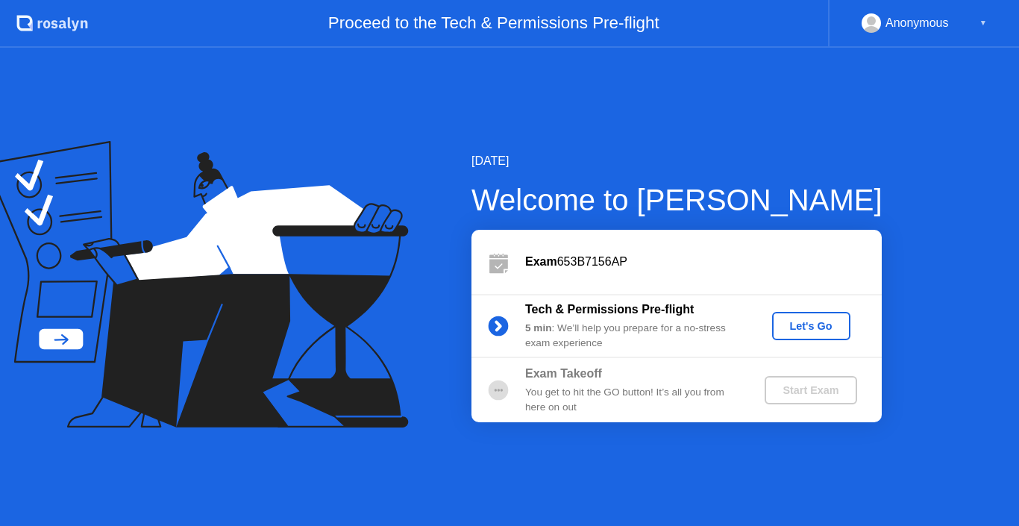
click at [811, 327] on div "Let's Go" at bounding box center [811, 326] width 66 height 12
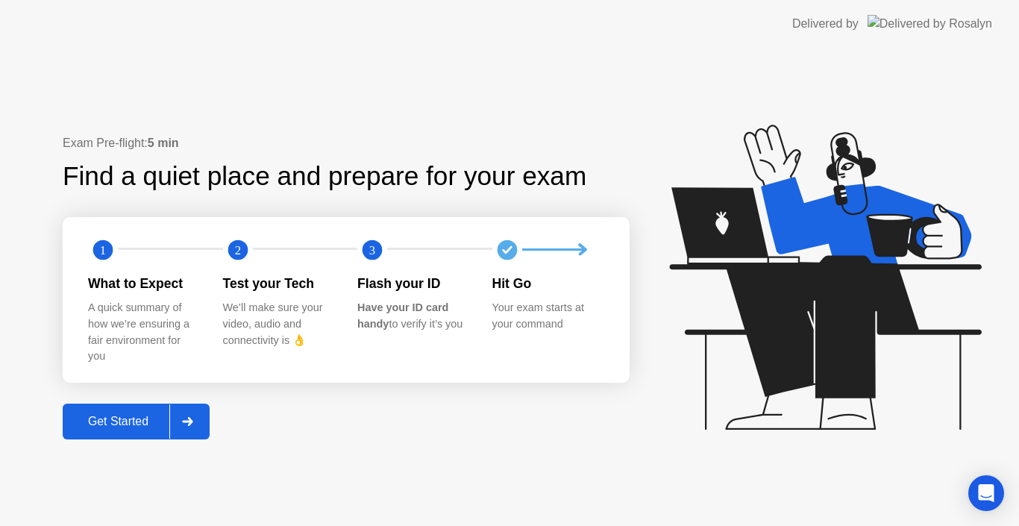
click at [144, 424] on div "Get Started" at bounding box center [118, 421] width 102 height 13
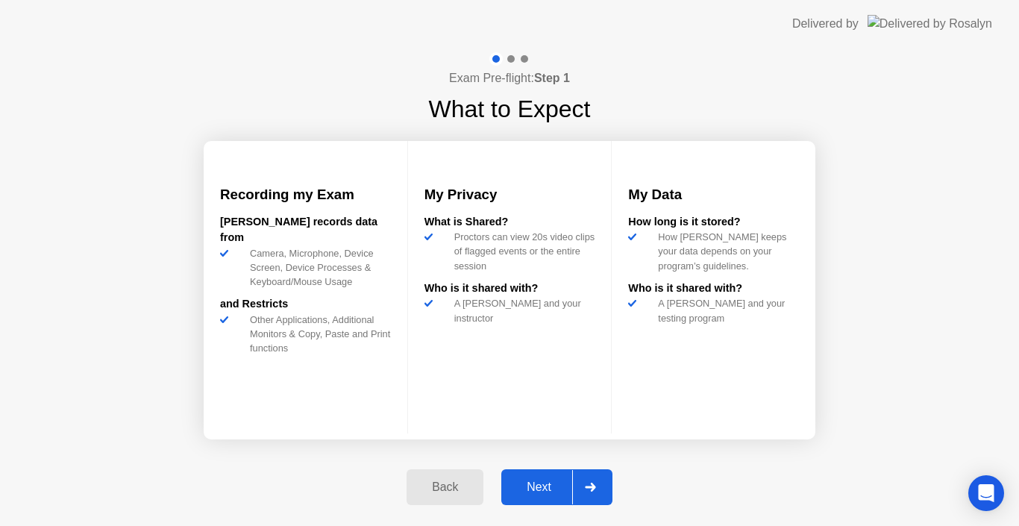
click at [539, 480] on div "Next" at bounding box center [539, 486] width 66 height 13
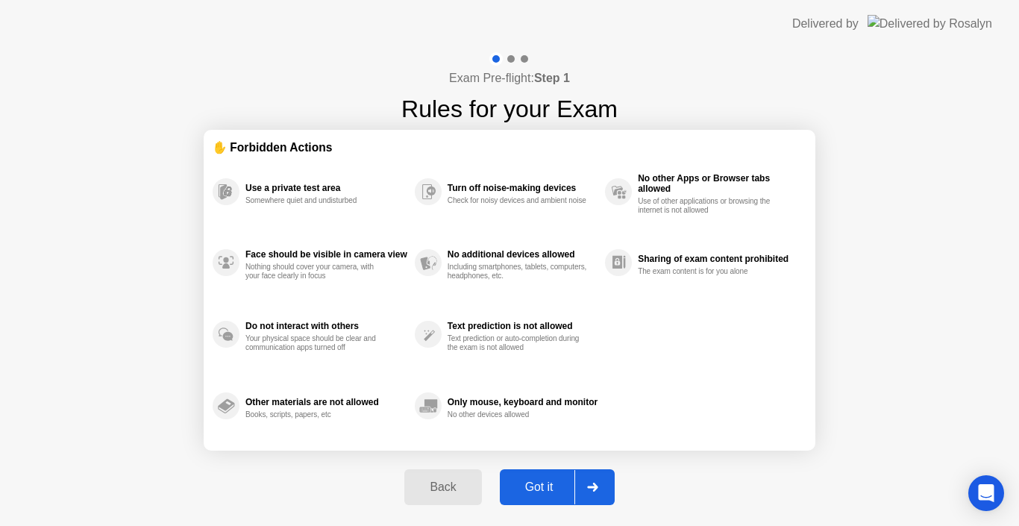
click at [553, 481] on div "Got it" at bounding box center [539, 486] width 70 height 13
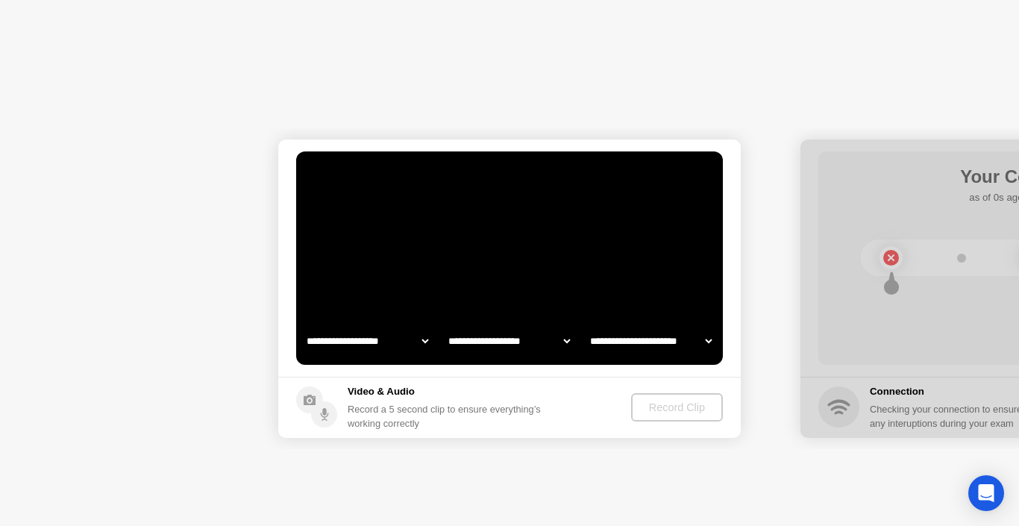
select select "**********"
select select "*******"
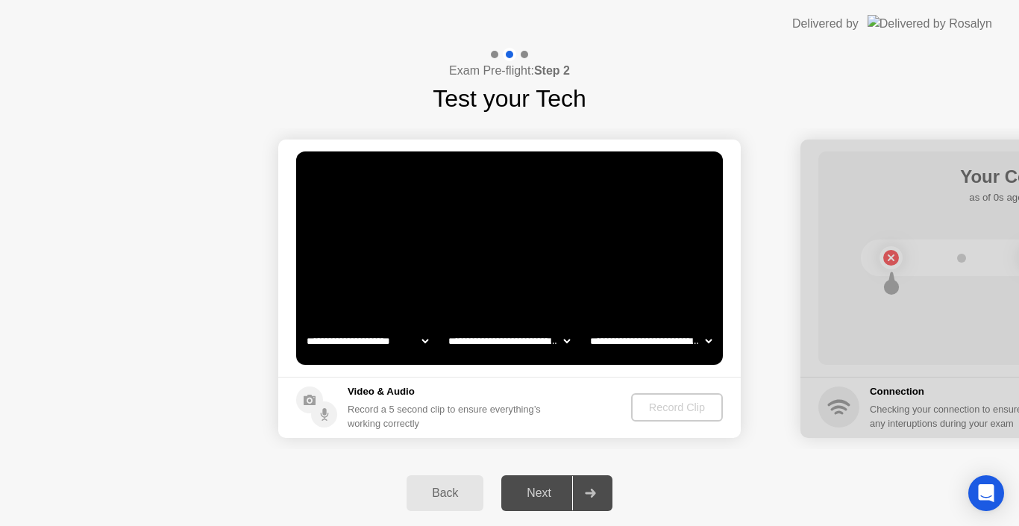
drag, startPoint x: 885, startPoint y: 332, endPoint x: 808, endPoint y: 339, distance: 76.4
click at [810, 339] on div at bounding box center [1031, 288] width 462 height 298
click at [460, 494] on div "Back" at bounding box center [445, 492] width 68 height 13
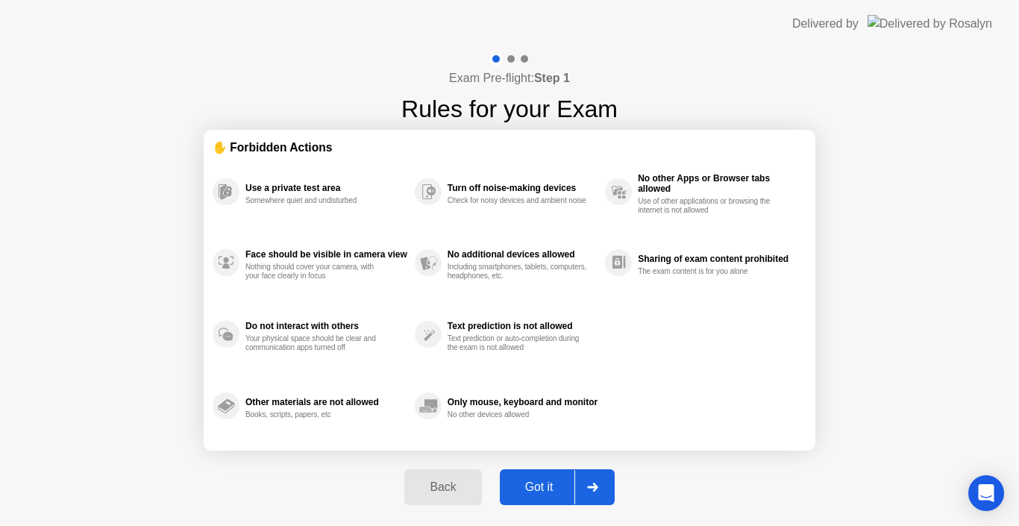
click at [550, 480] on div "Got it" at bounding box center [539, 486] width 70 height 13
select select "**********"
select select "*******"
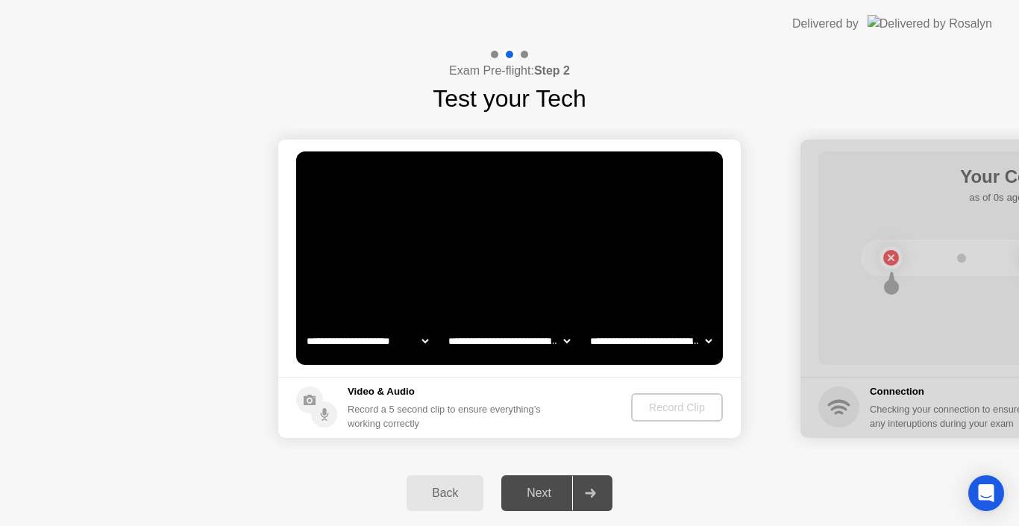
click at [389, 397] on h5 "Video & Audio" at bounding box center [447, 391] width 199 height 15
click at [676, 411] on div "Record Clip" at bounding box center [677, 407] width 80 height 12
click at [891, 263] on div at bounding box center [1031, 288] width 462 height 298
drag, startPoint x: 927, startPoint y: 287, endPoint x: 855, endPoint y: 304, distance: 74.3
click at [855, 304] on div at bounding box center [1031, 288] width 462 height 298
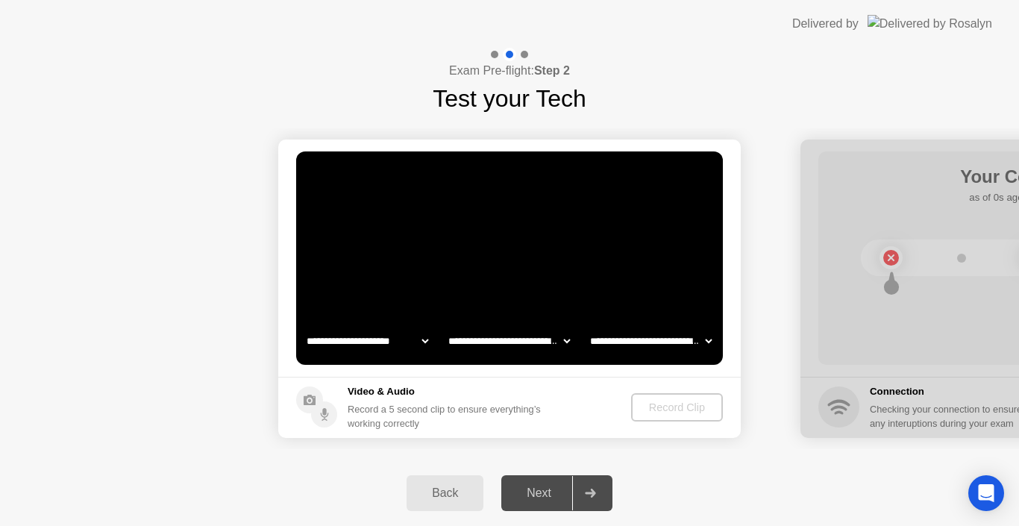
click at [314, 403] on icon at bounding box center [310, 400] width 12 height 10
click at [321, 411] on circle at bounding box center [324, 414] width 26 height 26
click at [672, 406] on div "Record Clip" at bounding box center [678, 407] width 80 height 12
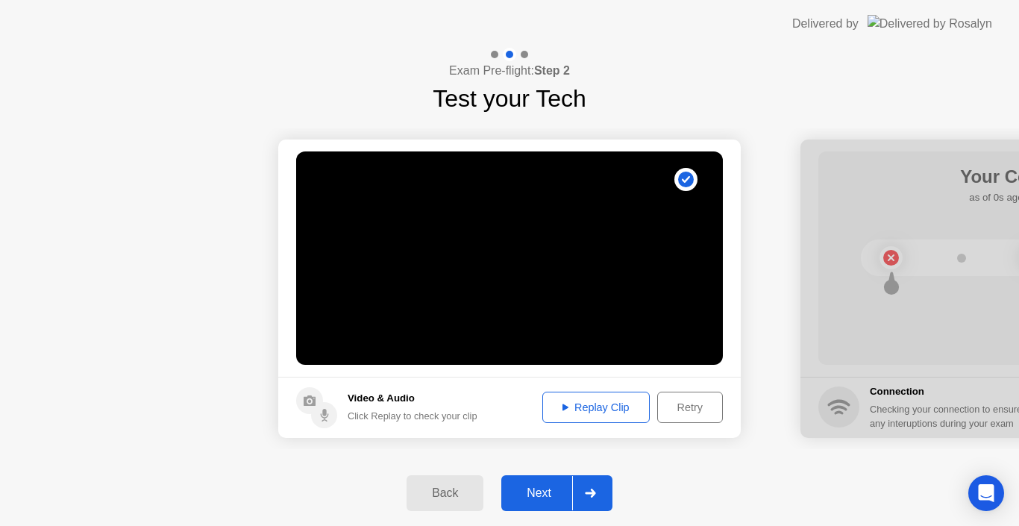
click at [535, 486] on div "Next" at bounding box center [539, 492] width 66 height 13
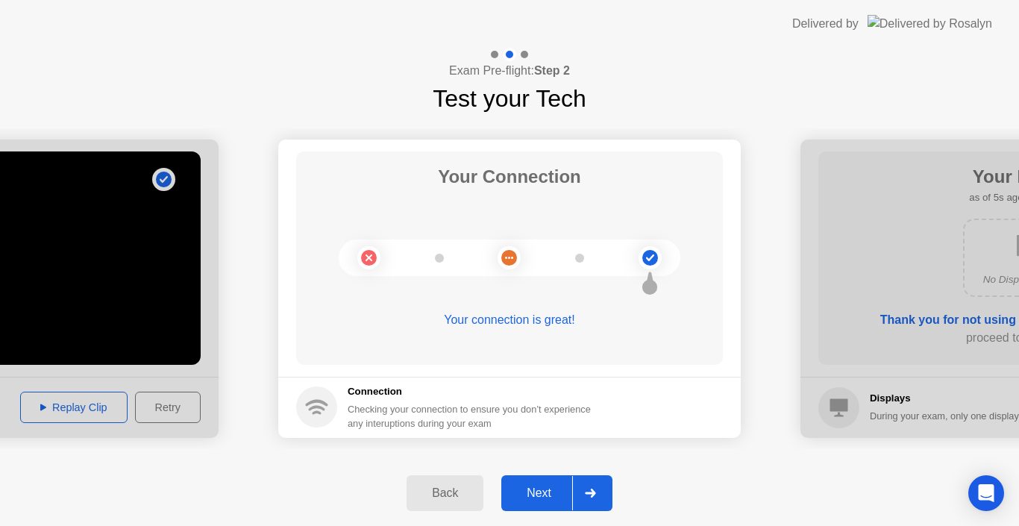
click at [545, 488] on div "Next" at bounding box center [539, 492] width 66 height 13
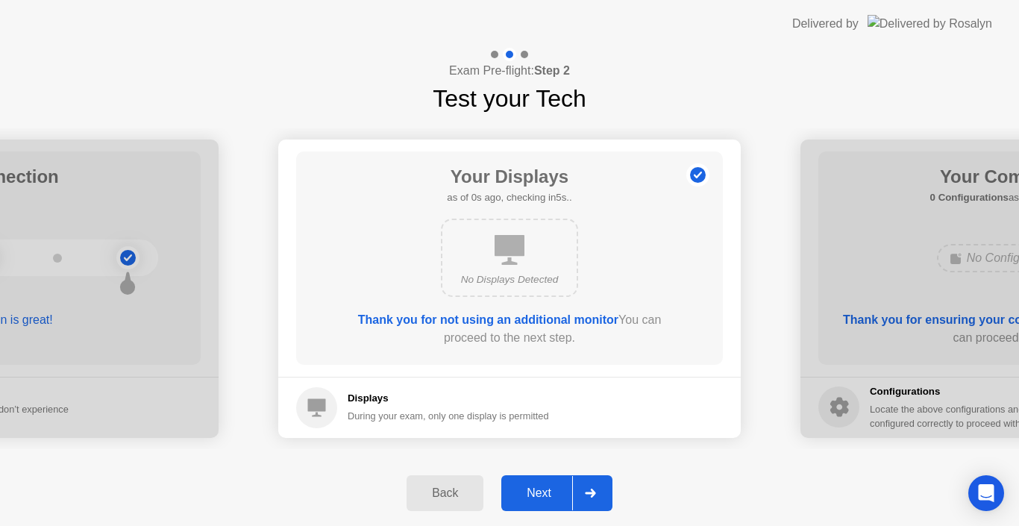
click at [553, 488] on div "Next" at bounding box center [539, 492] width 66 height 13
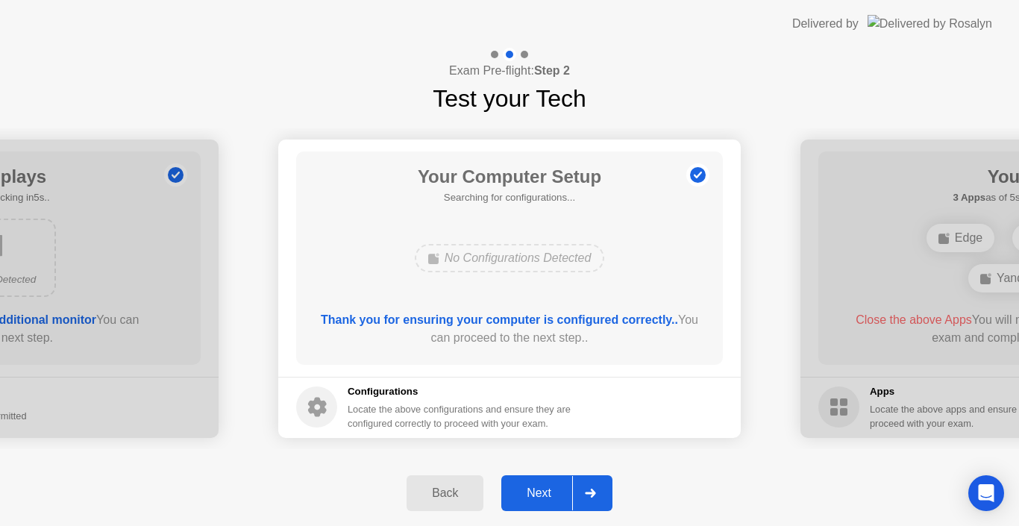
click at [462, 258] on div "No Configurations Detected" at bounding box center [510, 258] width 190 height 28
click at [538, 486] on div "Next" at bounding box center [539, 492] width 66 height 13
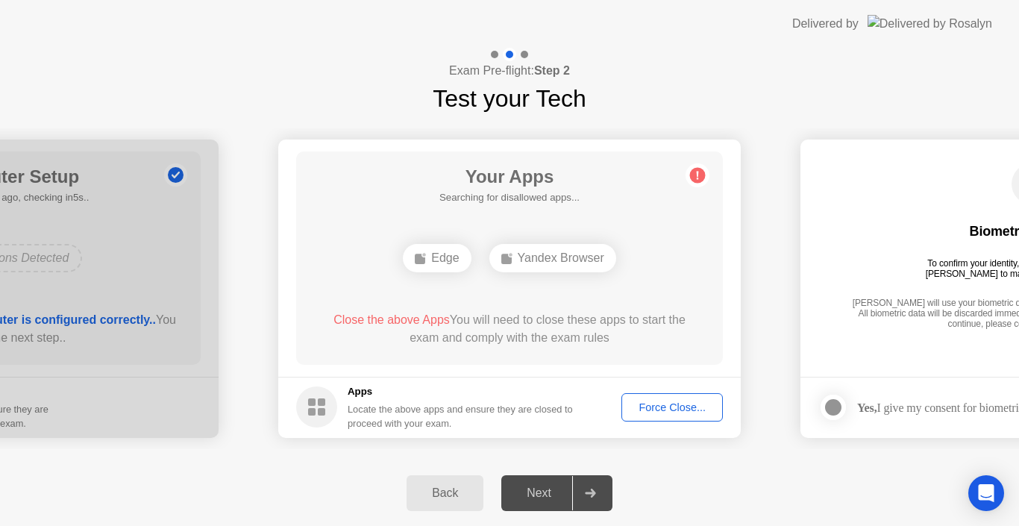
click at [682, 403] on div "Force Close..." at bounding box center [671, 407] width 91 height 12
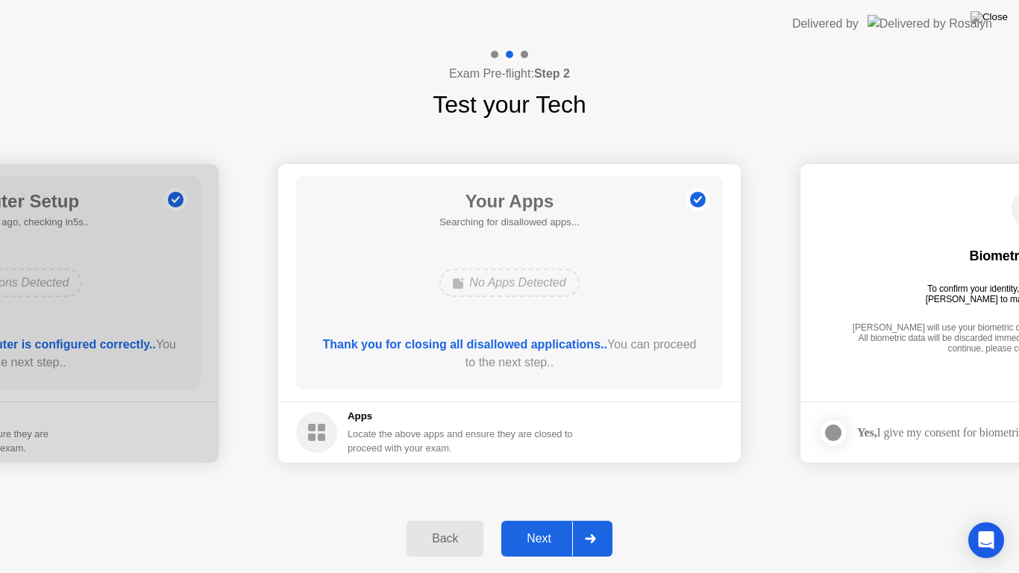
click at [558, 525] on div "Next" at bounding box center [539, 538] width 66 height 13
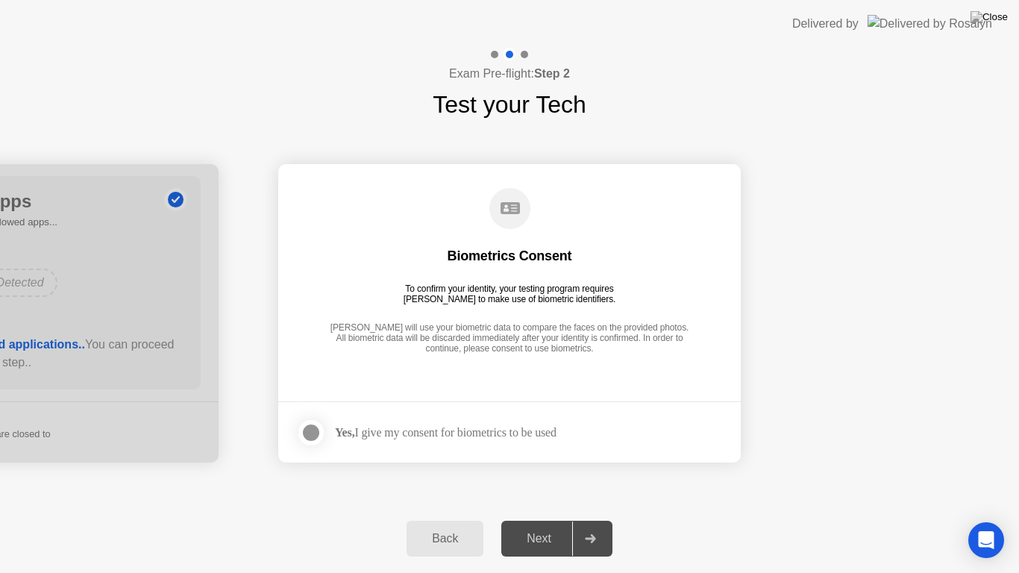
click at [505, 208] on icon at bounding box center [509, 208] width 19 height 12
click at [312, 430] on div at bounding box center [311, 433] width 18 height 18
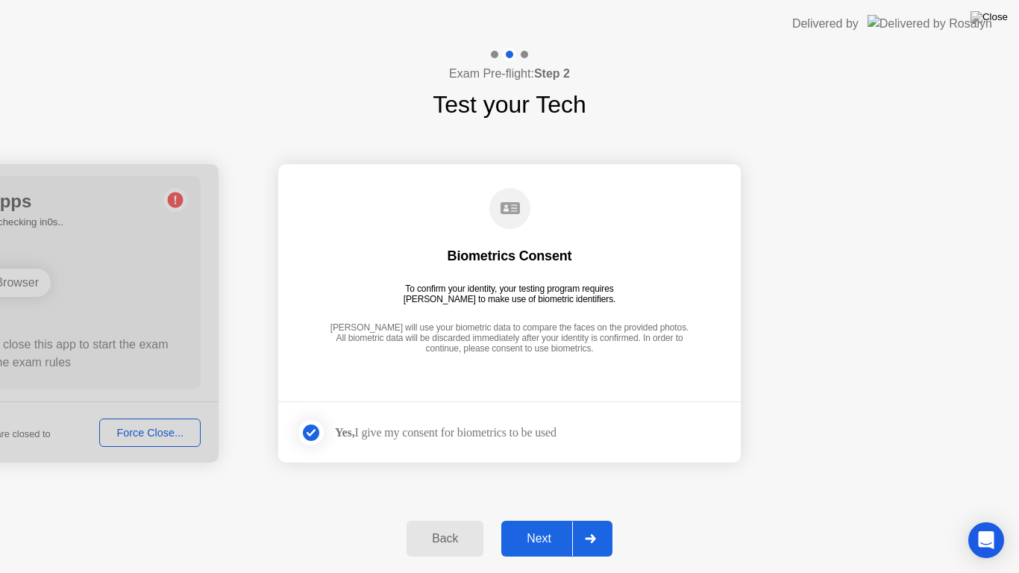
click at [556, 525] on div "Next" at bounding box center [539, 538] width 66 height 13
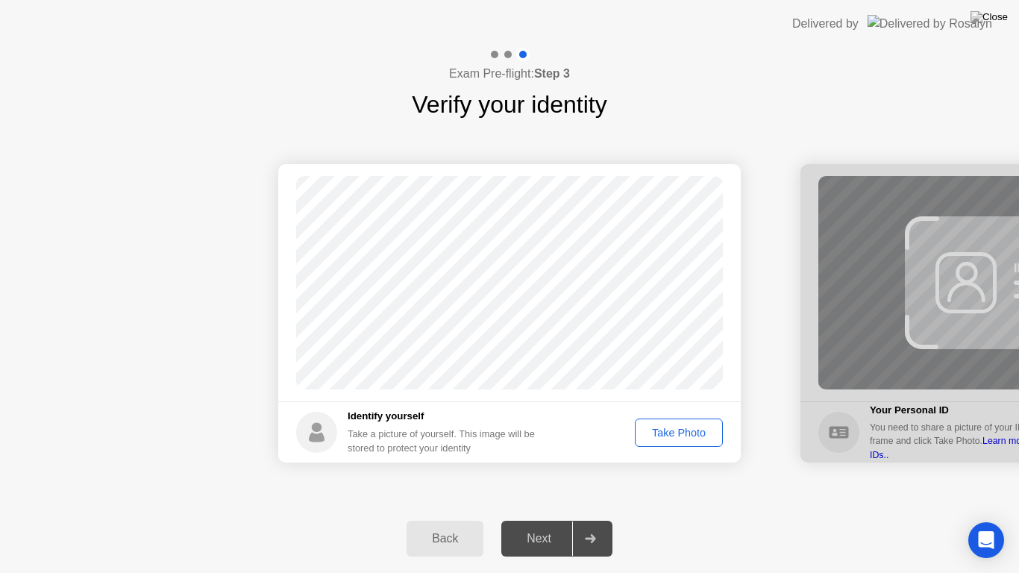
click at [676, 431] on div "Take Photo" at bounding box center [679, 433] width 78 height 12
click at [684, 434] on div "Retake" at bounding box center [688, 433] width 58 height 12
click at [681, 436] on div "Take Photo" at bounding box center [679, 433] width 78 height 12
click at [547, 525] on div "Next" at bounding box center [539, 538] width 66 height 13
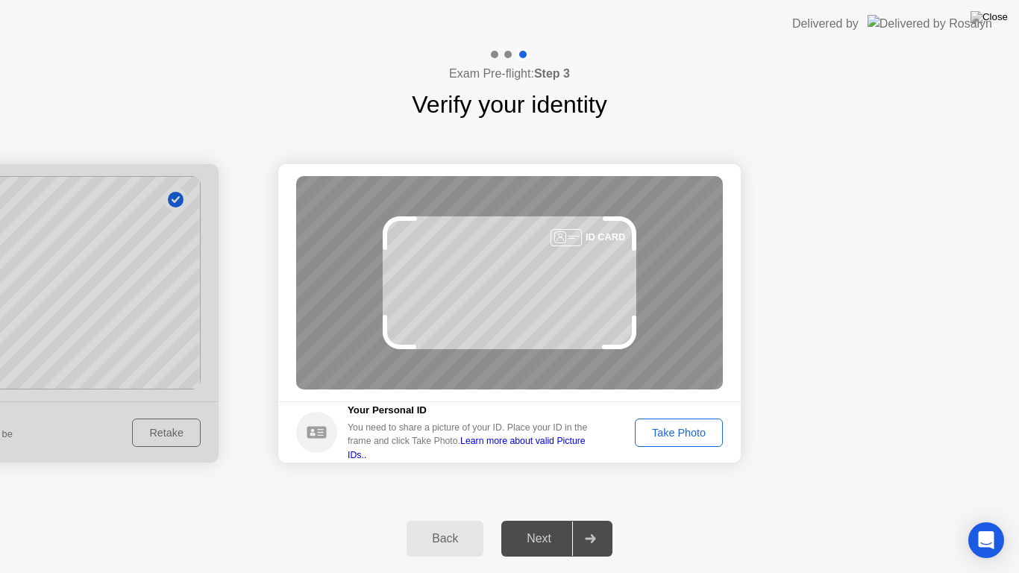
click at [678, 430] on div "Take Photo" at bounding box center [679, 433] width 78 height 12
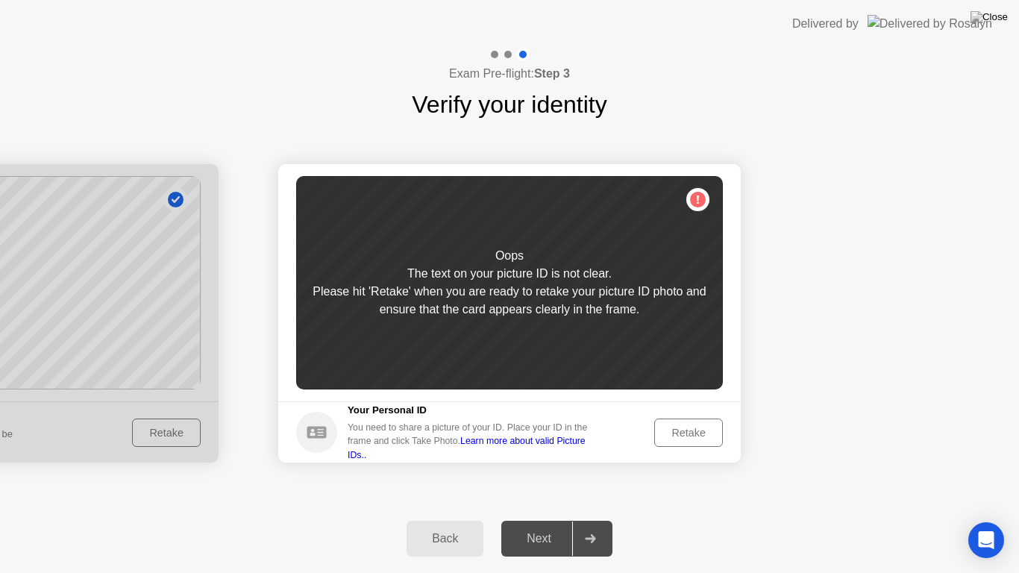
click at [687, 427] on div "Retake" at bounding box center [688, 433] width 58 height 12
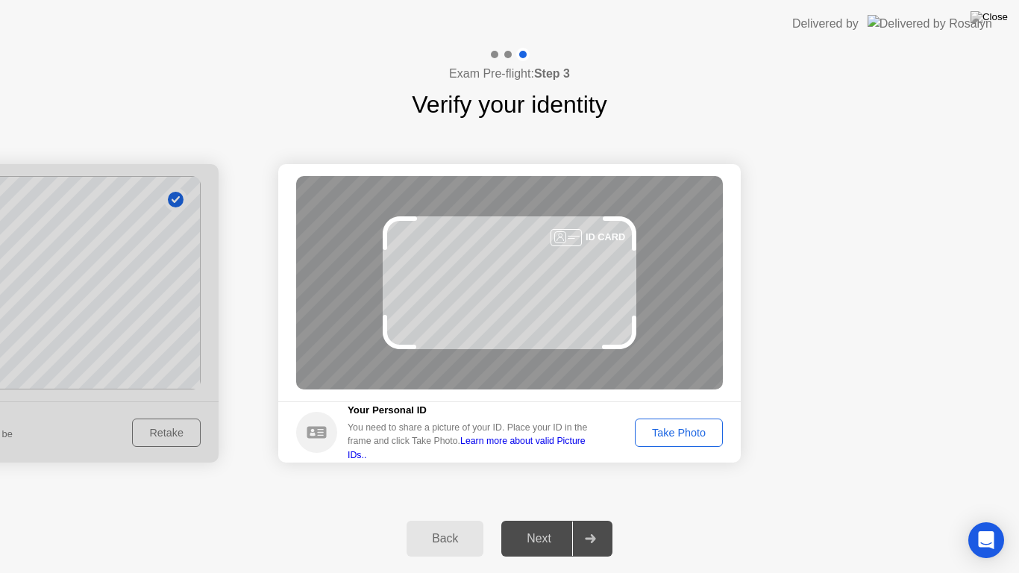
click at [577, 233] on div at bounding box center [565, 237] width 31 height 17
click at [665, 430] on div "Take Photo" at bounding box center [679, 433] width 78 height 12
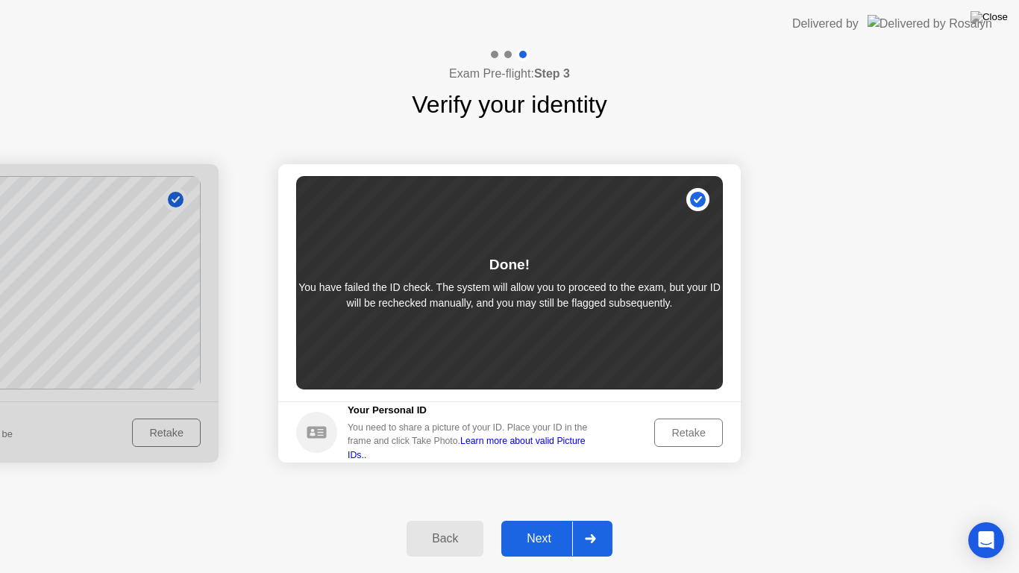
click at [546, 525] on div "Next" at bounding box center [539, 538] width 66 height 13
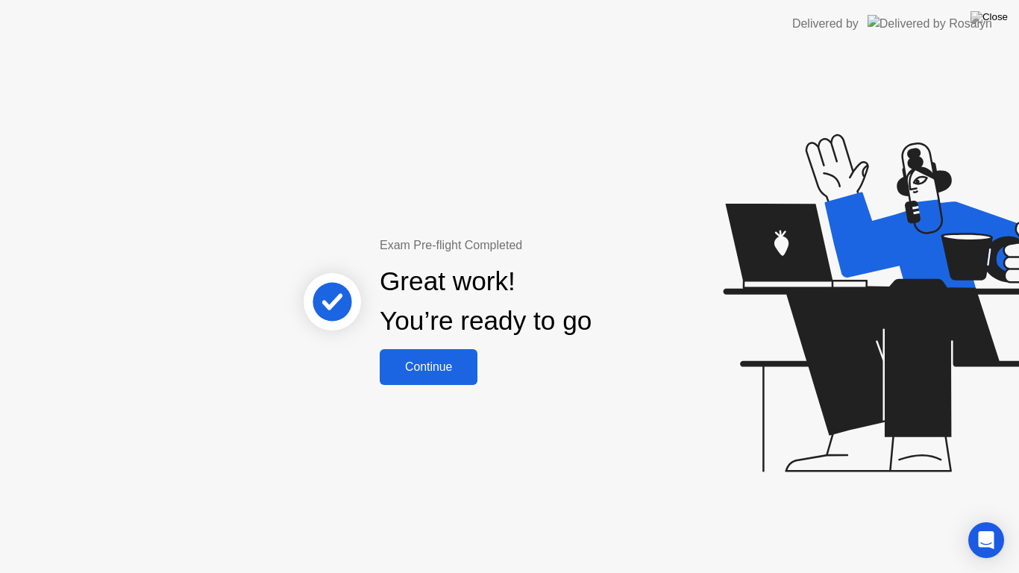
click at [437, 374] on div "Continue" at bounding box center [428, 366] width 89 height 13
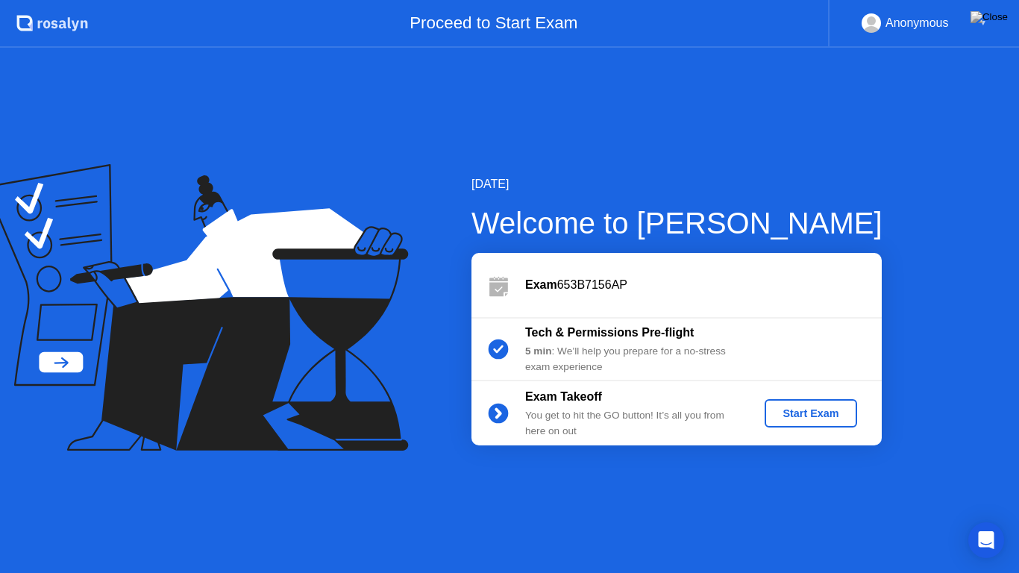
click at [834, 416] on div "Start Exam" at bounding box center [810, 413] width 80 height 12
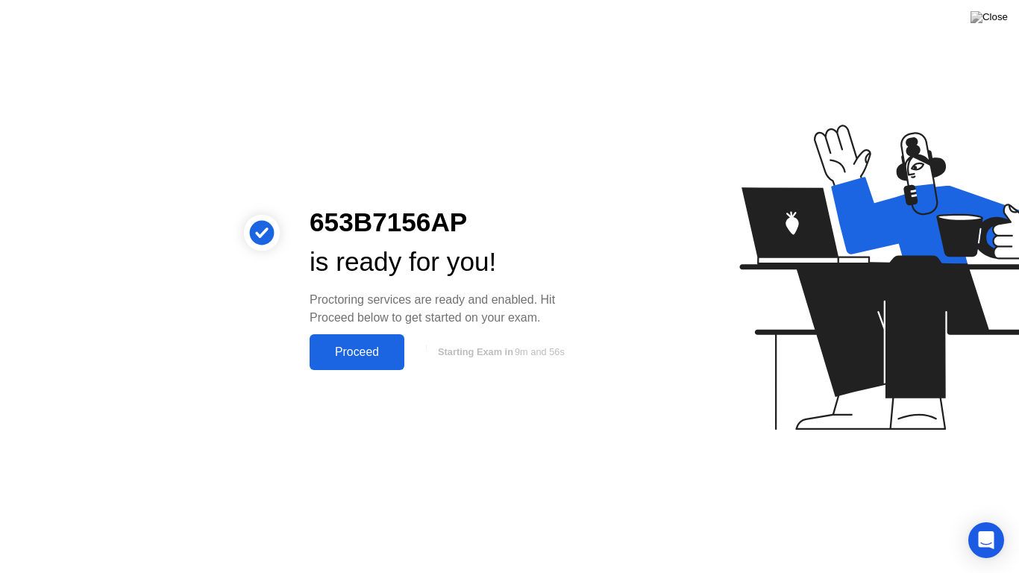
drag, startPoint x: 361, startPoint y: 345, endPoint x: 413, endPoint y: 380, distance: 63.3
click at [362, 345] on div "Proceed" at bounding box center [357, 351] width 86 height 13
